Goal: Navigation & Orientation: Find specific page/section

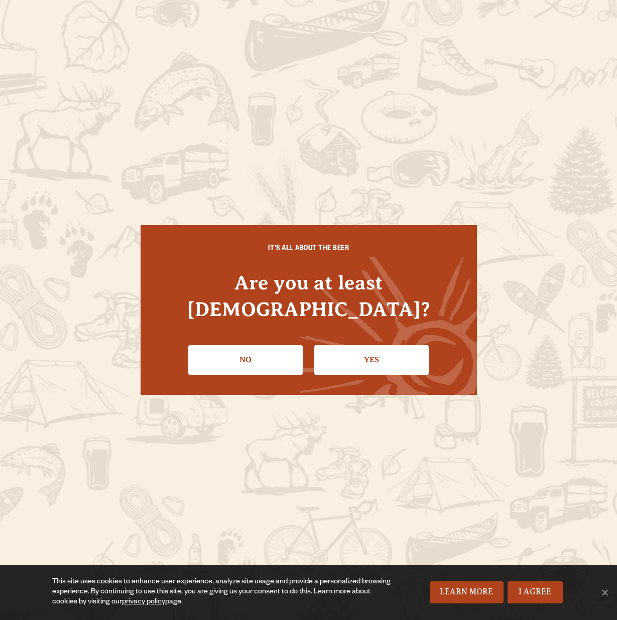
click at [346, 346] on link "Yes" at bounding box center [371, 359] width 114 height 29
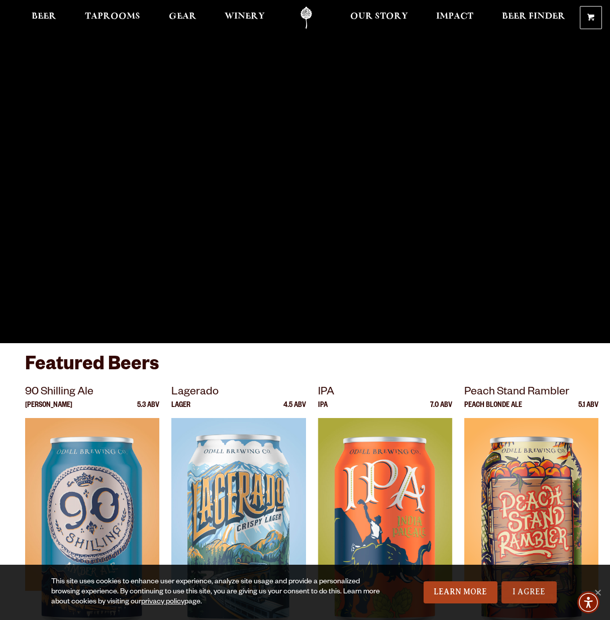
click at [528, 591] on link "I Agree" at bounding box center [528, 592] width 55 height 22
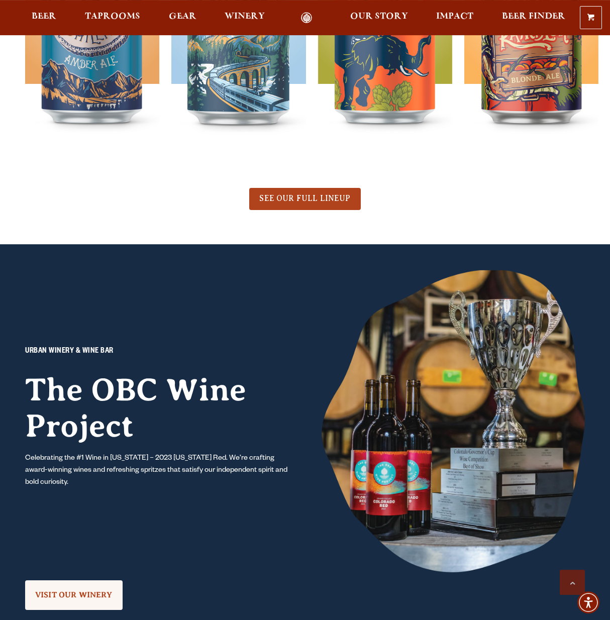
scroll to position [504, 0]
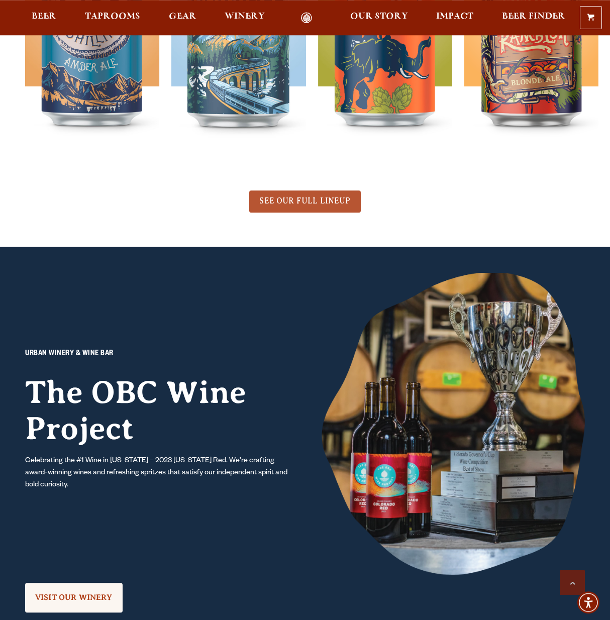
click at [333, 194] on link "SEE OUR FULL LINEUP" at bounding box center [304, 201] width 111 height 22
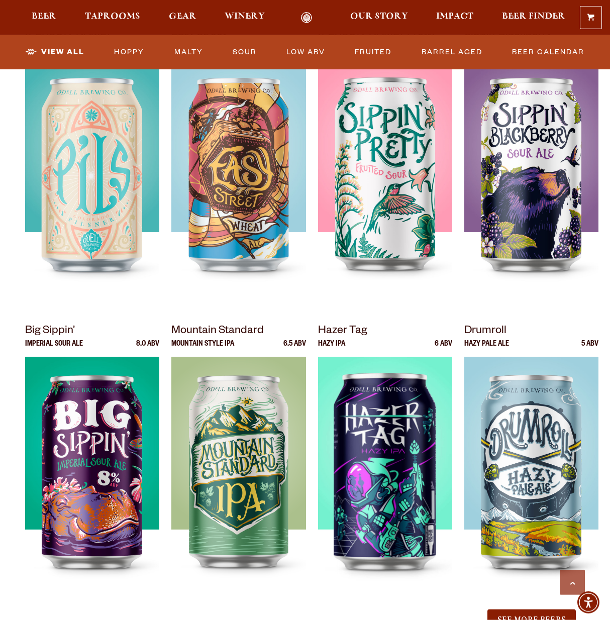
scroll to position [1021, 0]
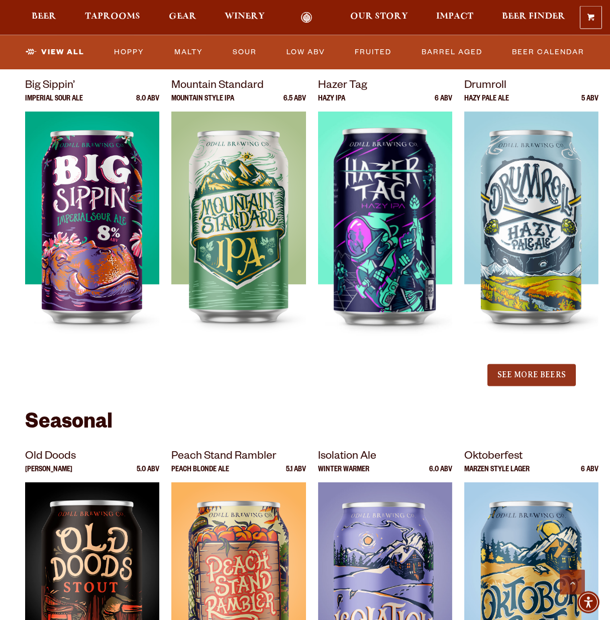
click at [530, 375] on button "See More Beers" at bounding box center [531, 375] width 88 height 22
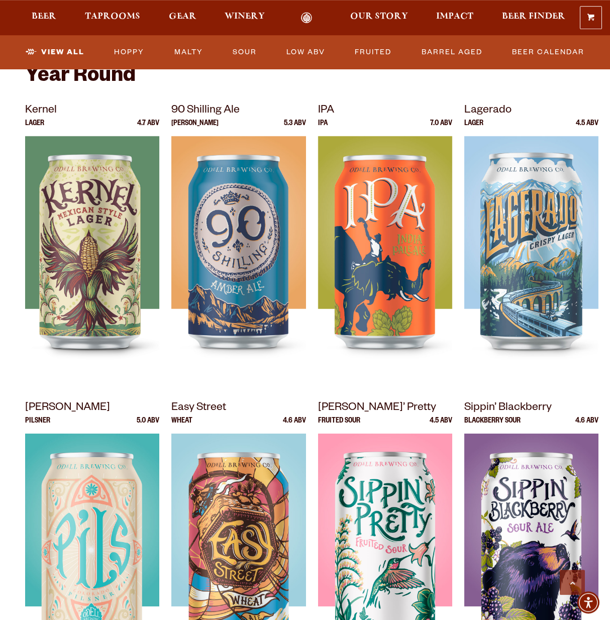
scroll to position [407, 0]
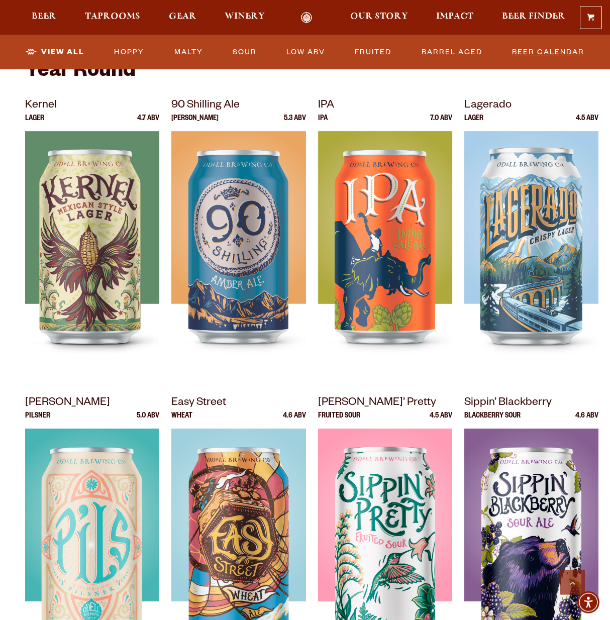
click at [549, 52] on link "Beer Calendar" at bounding box center [548, 52] width 80 height 23
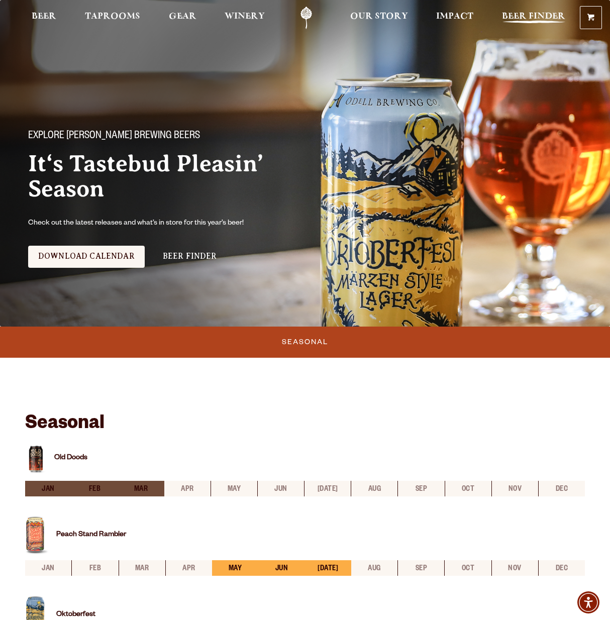
click at [540, 9] on link "Beer Finder" at bounding box center [533, 18] width 76 height 23
